Goal: Task Accomplishment & Management: Use online tool/utility

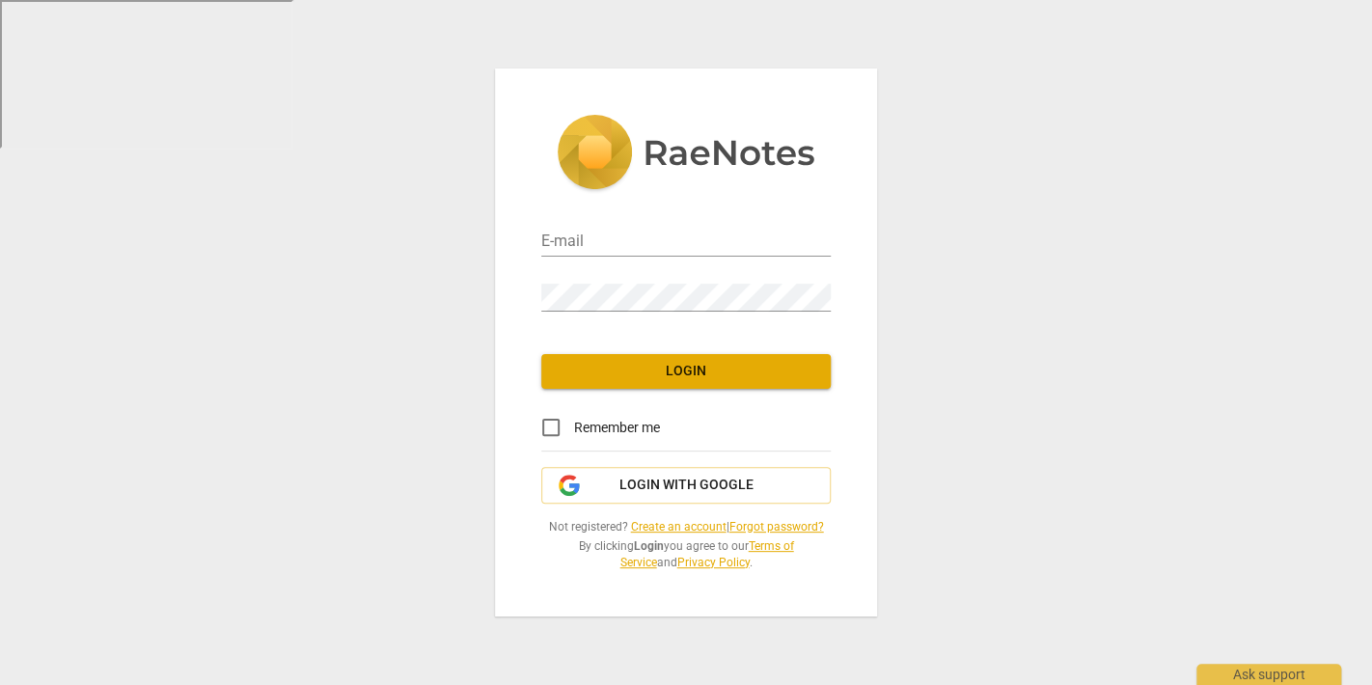
type input "[PERSON_NAME][EMAIL_ADDRESS][PERSON_NAME][DOMAIN_NAME]"
click at [719, 396] on div "E-mail [PERSON_NAME][EMAIL_ADDRESS][PERSON_NAME][DOMAIN_NAME] Password Login Re…" at bounding box center [686, 343] width 382 height 548
click at [726, 381] on span "Login" at bounding box center [686, 371] width 259 height 19
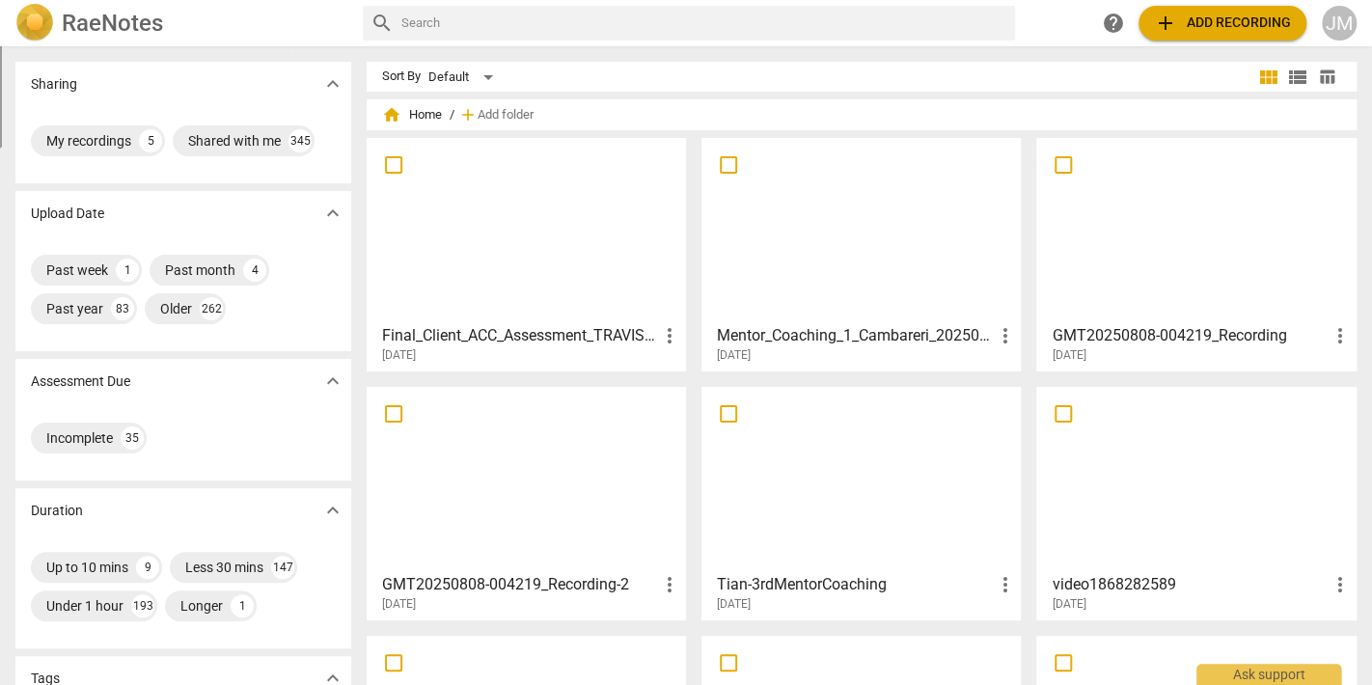
click at [868, 472] on div at bounding box center [861, 479] width 306 height 171
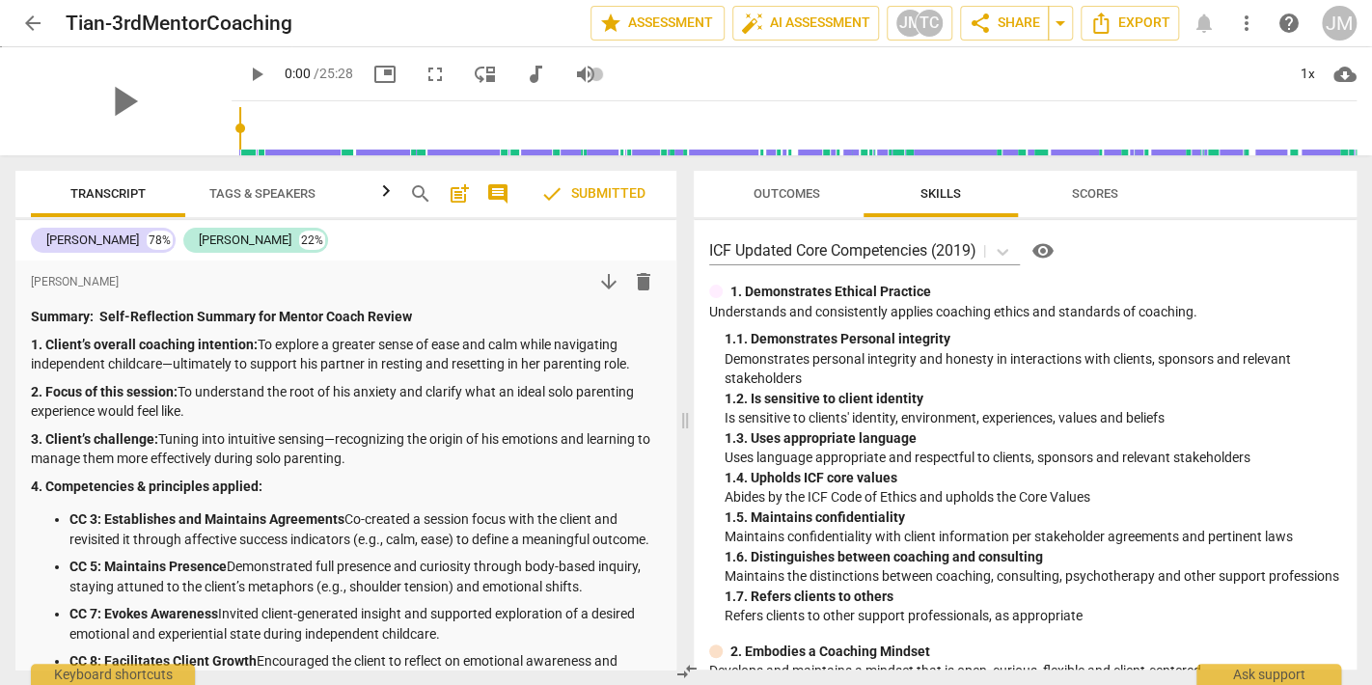
scroll to position [3, 0]
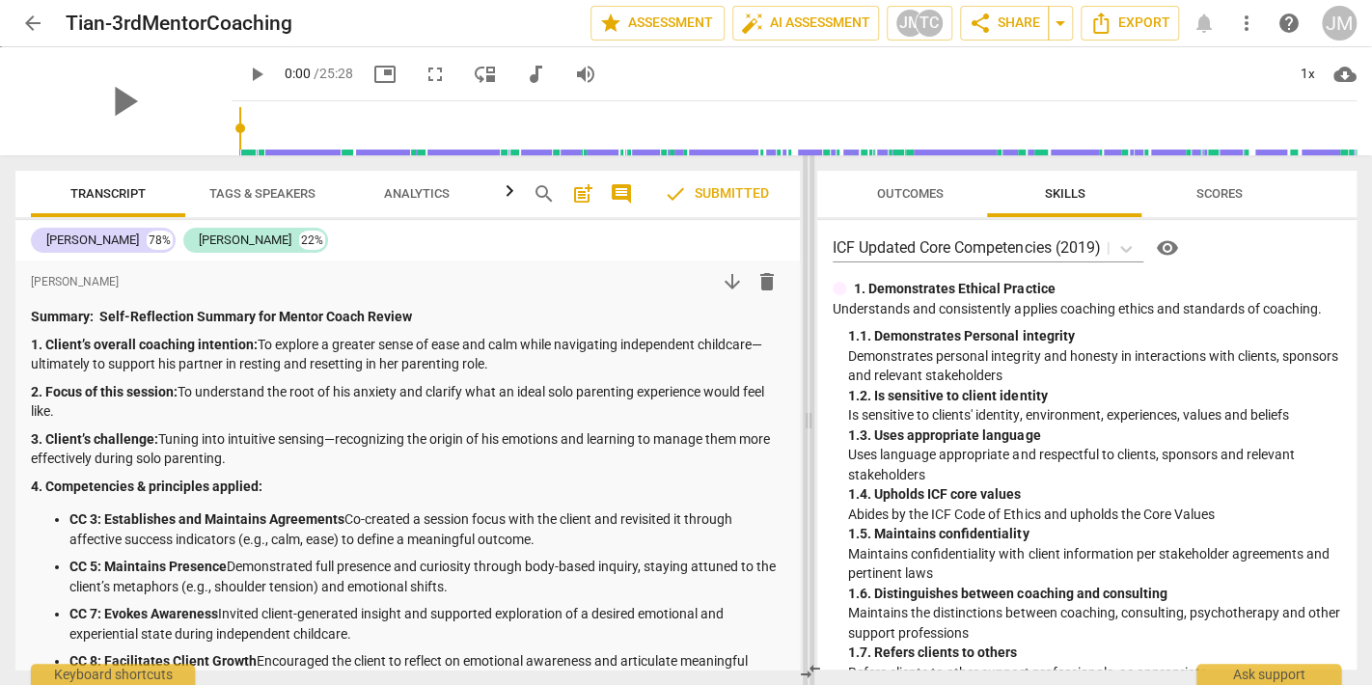
drag, startPoint x: 686, startPoint y: 419, endPoint x: 810, endPoint y: 415, distance: 123.6
click at [810, 415] on span at bounding box center [809, 420] width 12 height 530
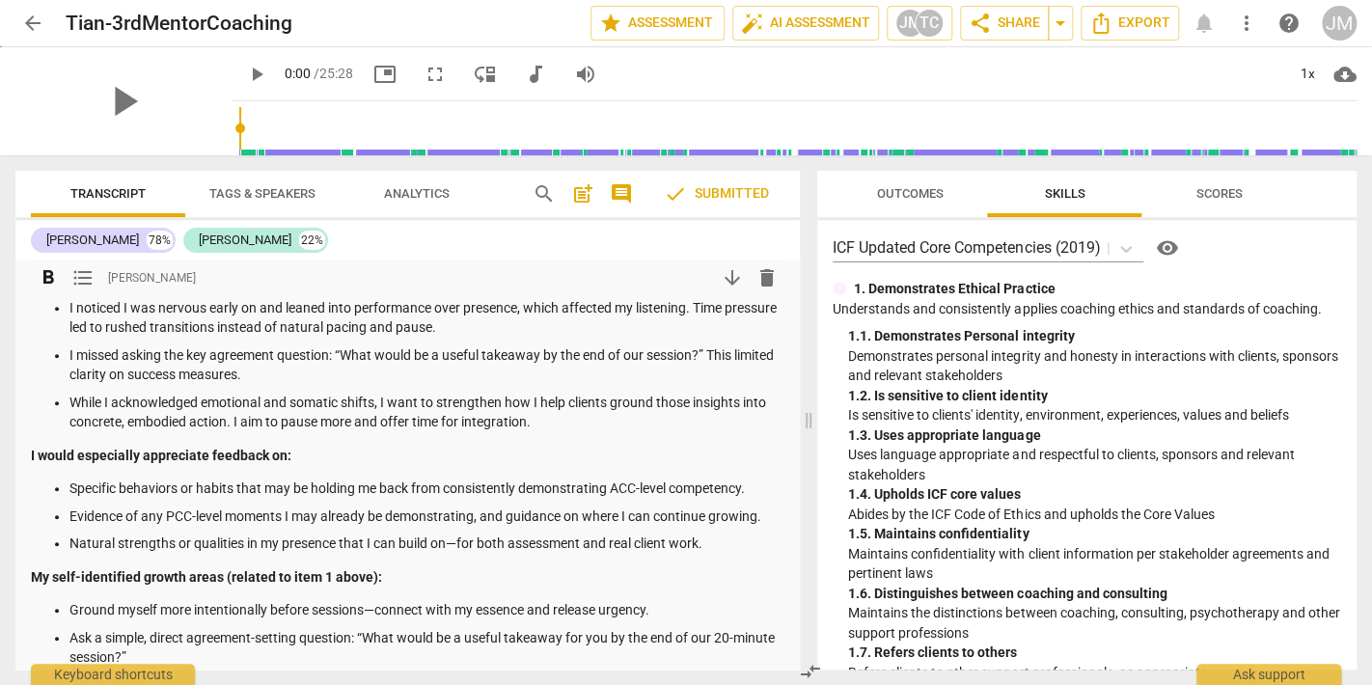
scroll to position [0, 0]
